Goal: Find specific page/section: Find specific page/section

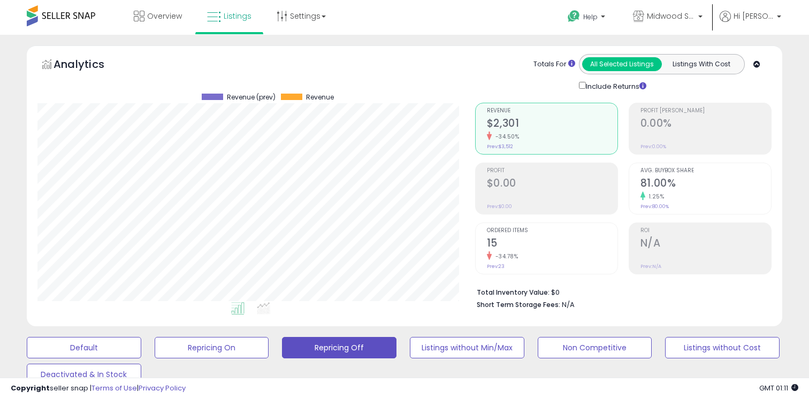
click at [194, 32] on ul "Overview Listings" at bounding box center [230, 17] width 216 height 34
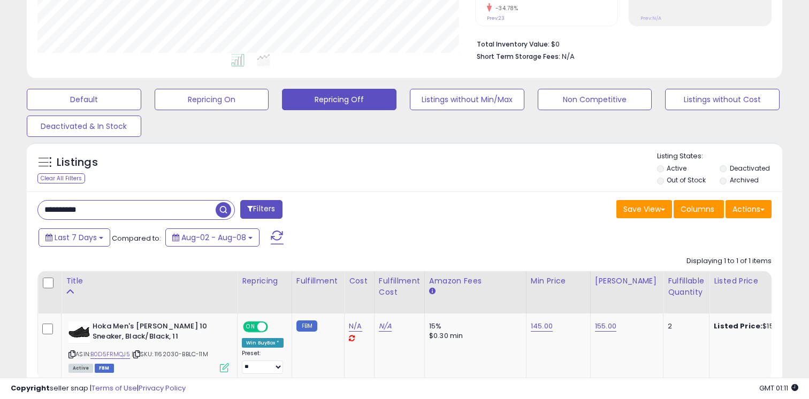
scroll to position [311, 0]
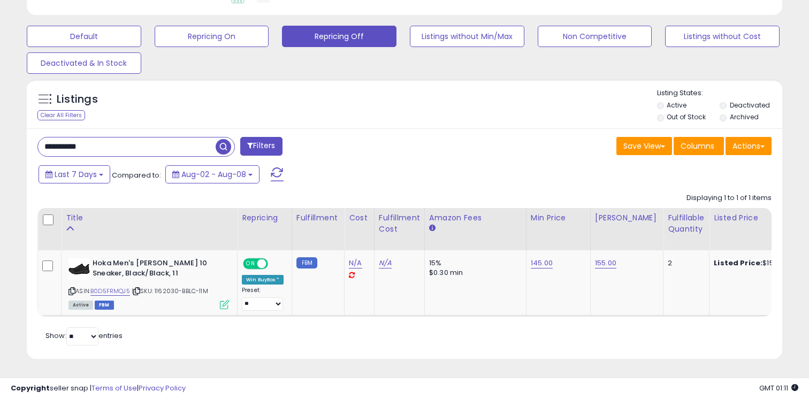
click at [171, 148] on input "**********" at bounding box center [127, 146] width 178 height 19
click at [171, 147] on input "**********" at bounding box center [127, 146] width 178 height 19
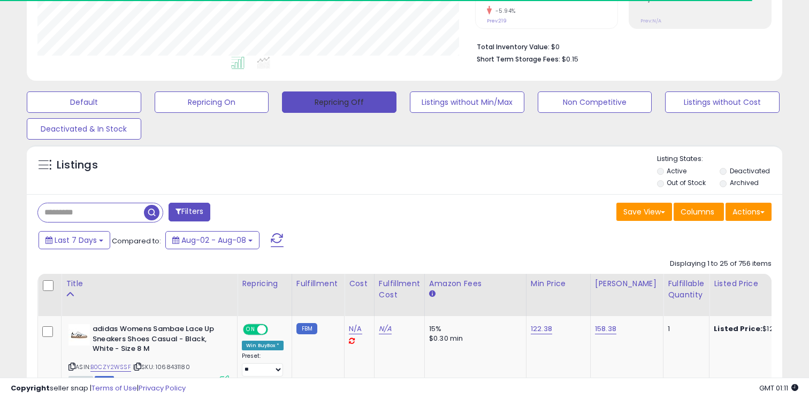
click at [341, 101] on button "Repricing Off" at bounding box center [339, 101] width 114 height 21
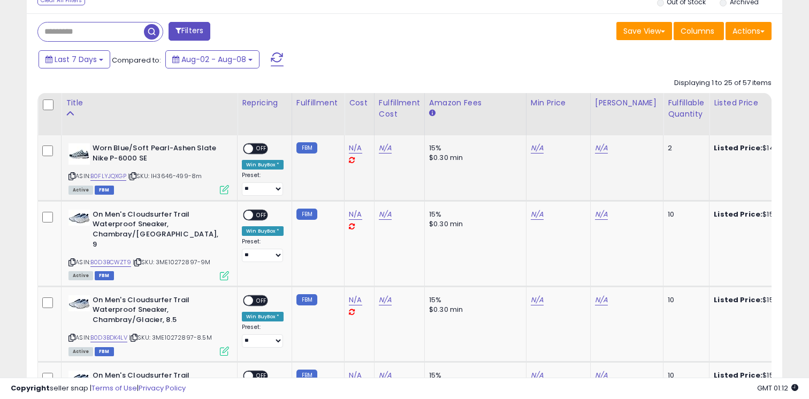
scroll to position [462, 0]
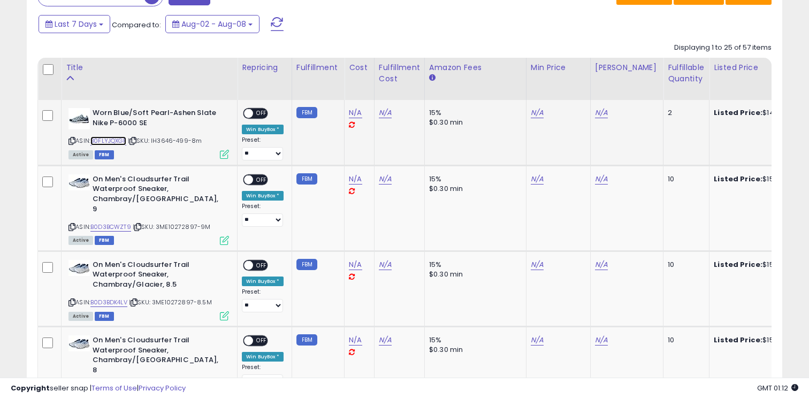
click at [117, 141] on link "B0FLYJQXGP" at bounding box center [108, 140] width 36 height 9
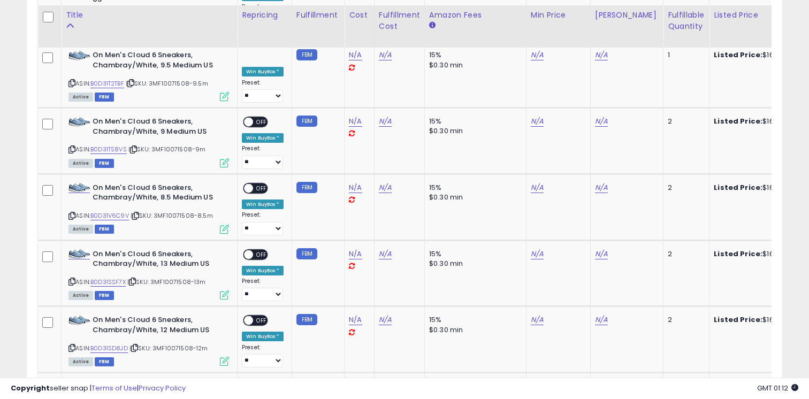
scroll to position [2081, 0]
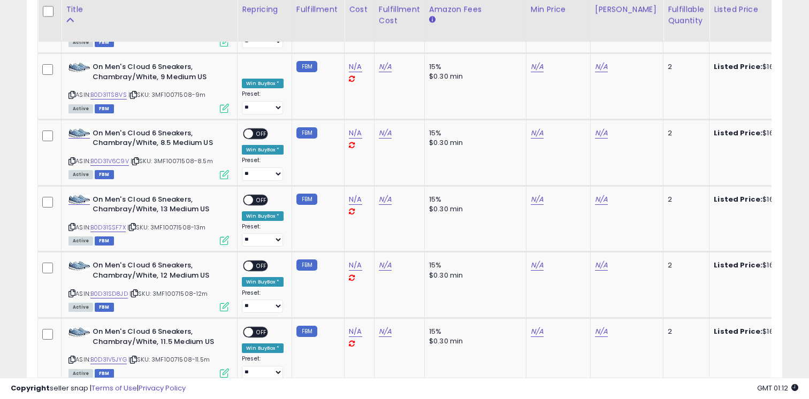
click at [754, 396] on link "3" at bounding box center [762, 405] width 17 height 18
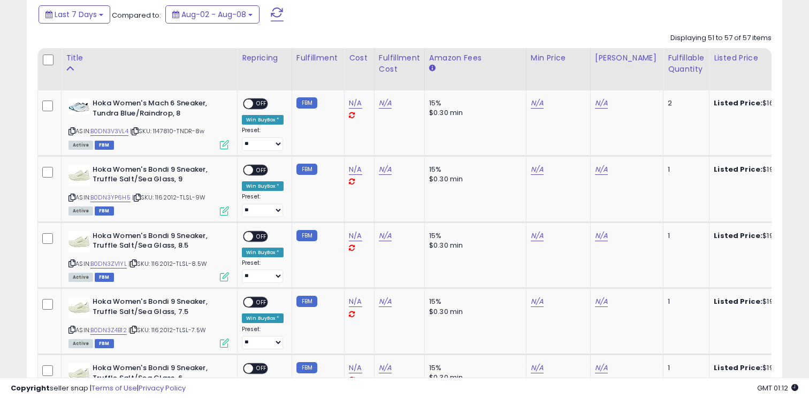
scroll to position [729, 0]
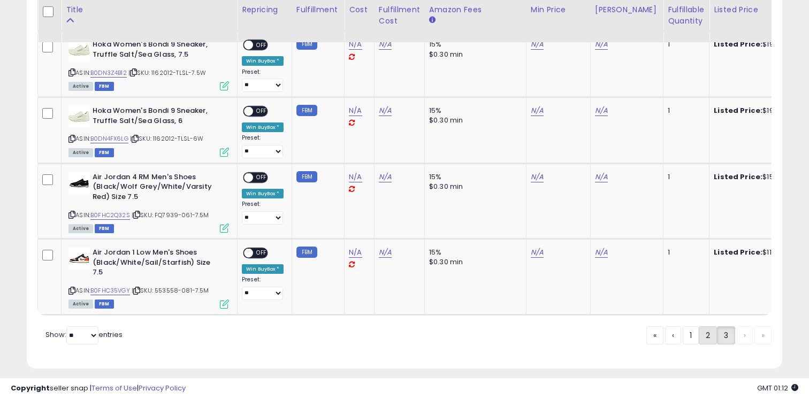
click at [737, 326] on link "2" at bounding box center [745, 335] width 16 height 18
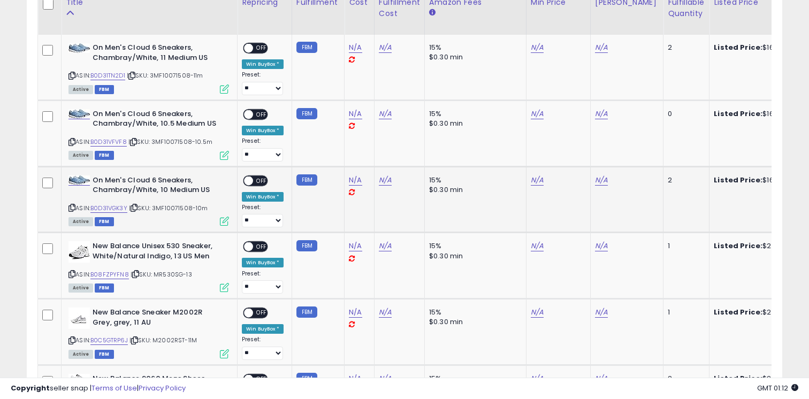
scroll to position [537, 0]
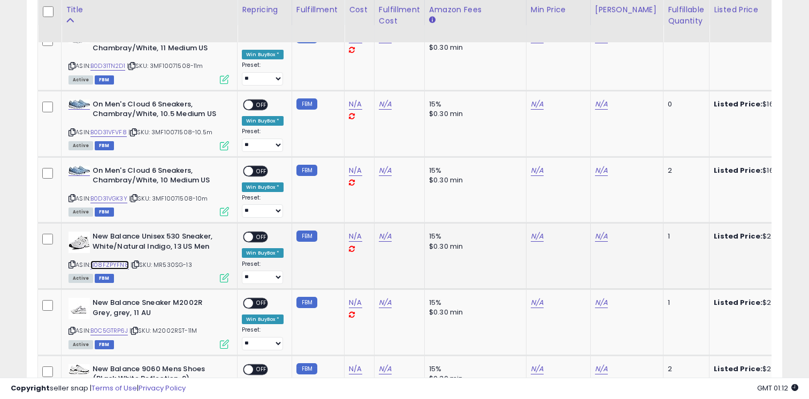
click at [119, 264] on link "B08FZPYFN8" at bounding box center [109, 265] width 39 height 9
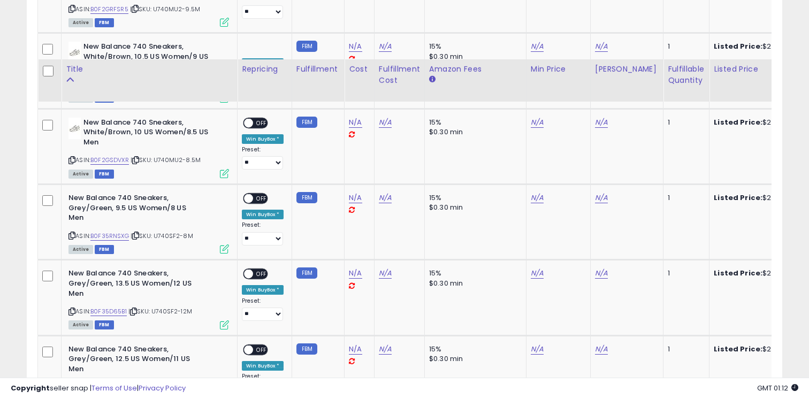
scroll to position [2071, 0]
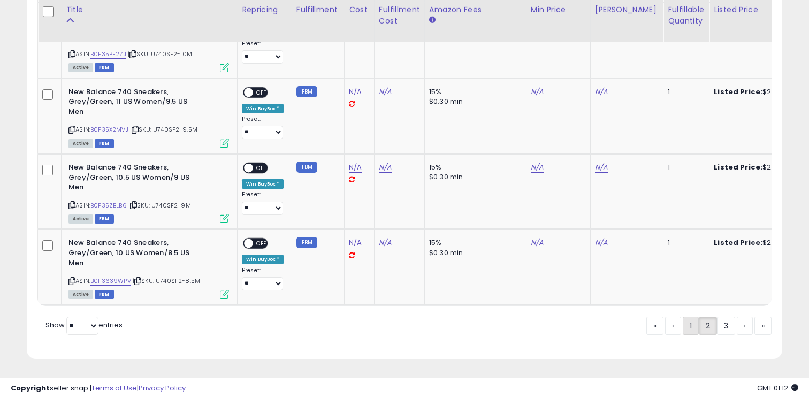
click at [717, 330] on link "1" at bounding box center [726, 326] width 18 height 18
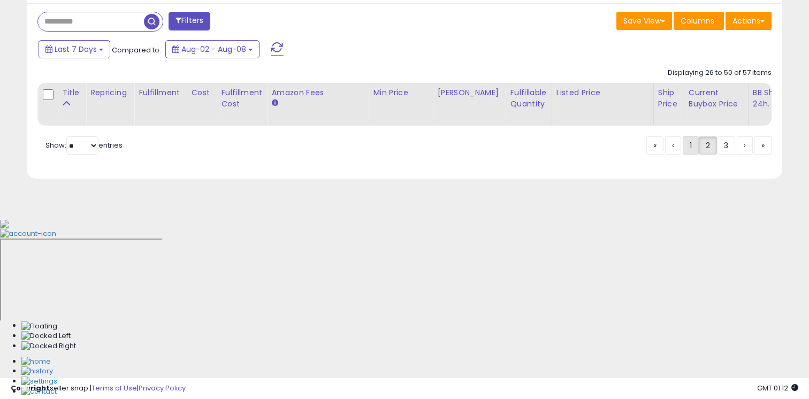
scroll to position [256, 0]
